Goal: Contribute content

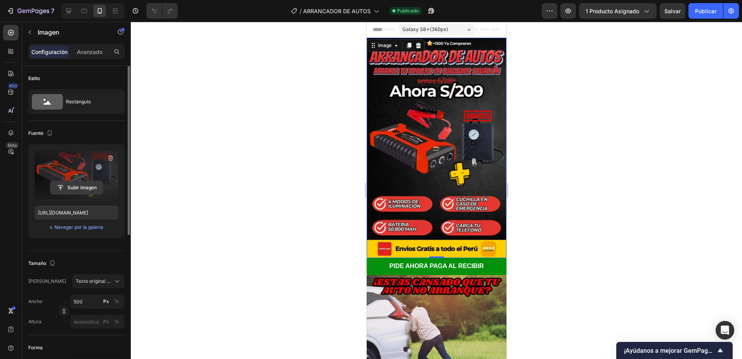
click at [80, 184] on input "file" at bounding box center [76, 187] width 52 height 13
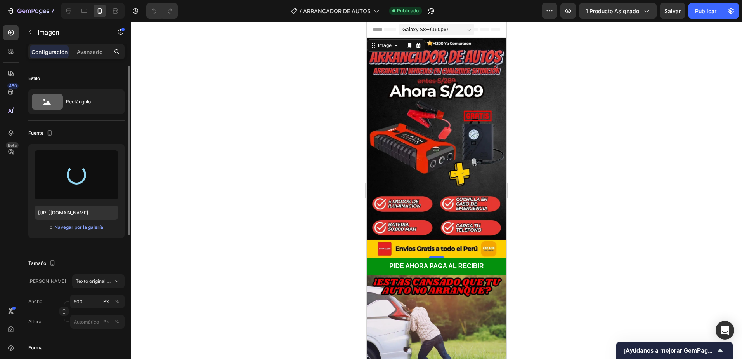
type input "[URL][DOMAIN_NAME]"
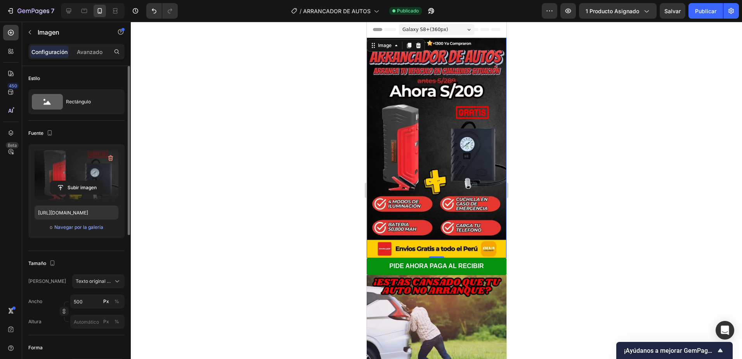
click at [577, 104] on div at bounding box center [436, 190] width 611 height 337
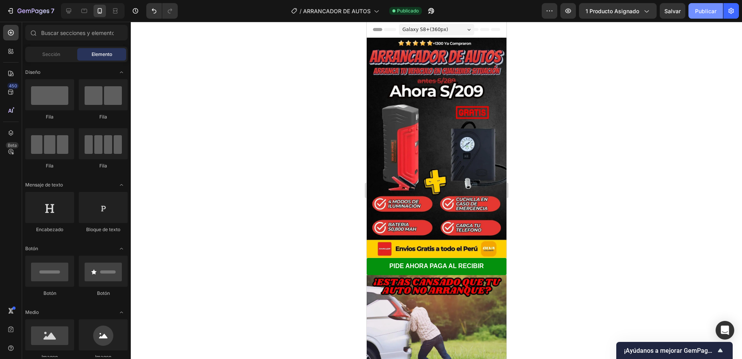
click at [592, 10] on font "Publicar" at bounding box center [705, 11] width 21 height 8
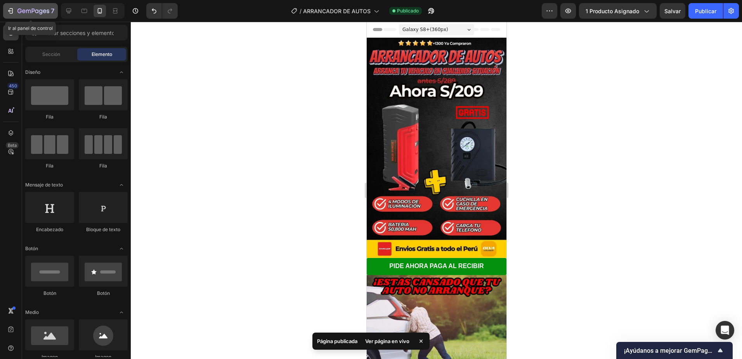
click at [43, 12] on icon "button" at bounding box center [44, 10] width 3 height 3
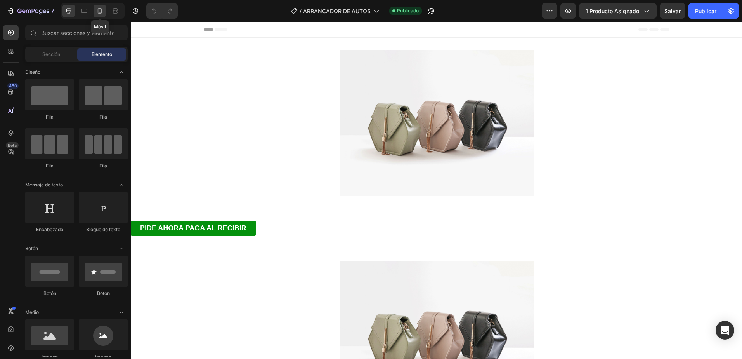
click at [105, 10] on div at bounding box center [100, 11] width 12 height 12
